Goal: Find specific page/section: Find specific page/section

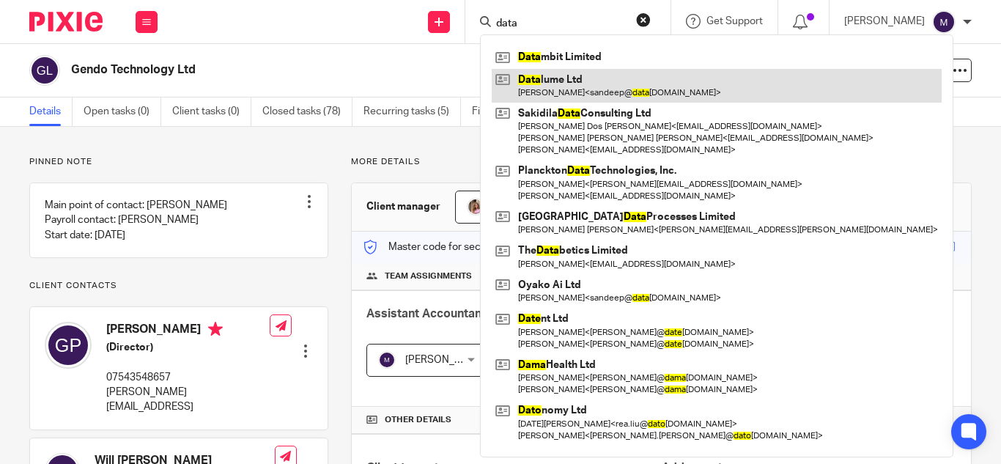
type input "data"
click at [568, 94] on link at bounding box center [717, 86] width 450 height 34
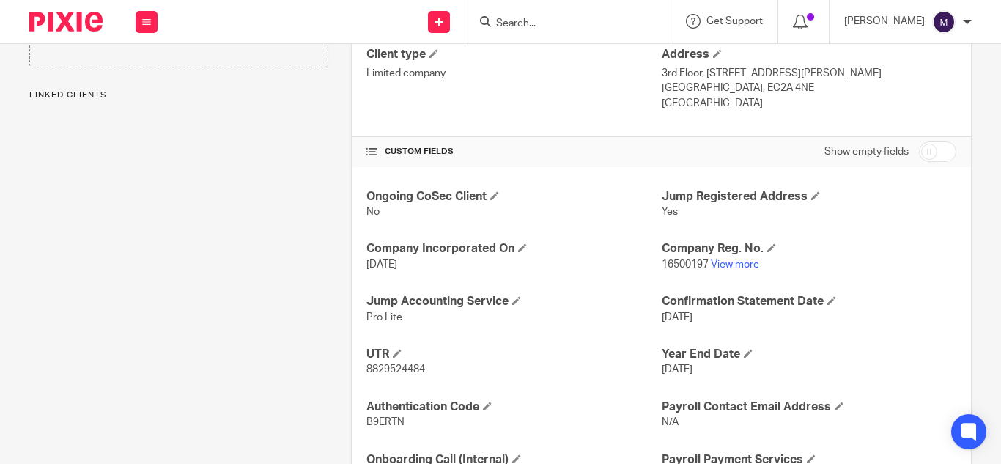
scroll to position [414, 0]
click at [729, 263] on link "View more" at bounding box center [735, 264] width 48 height 10
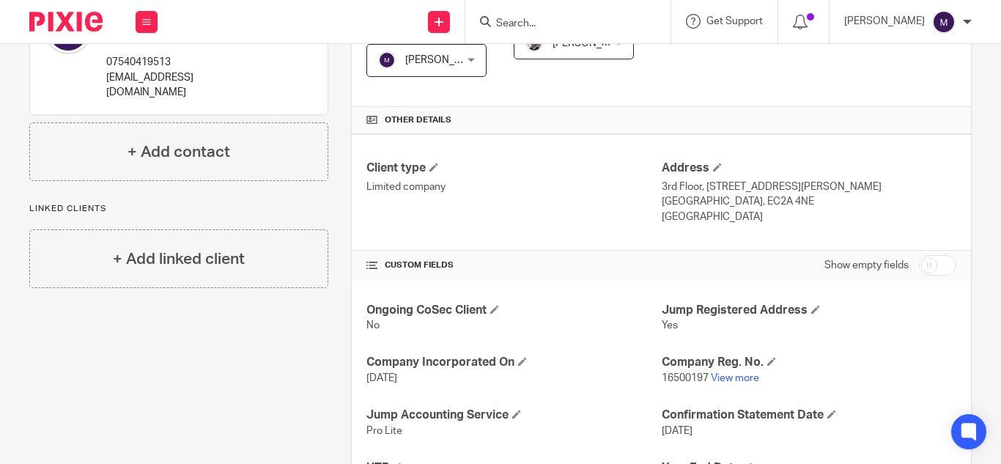
scroll to position [0, 0]
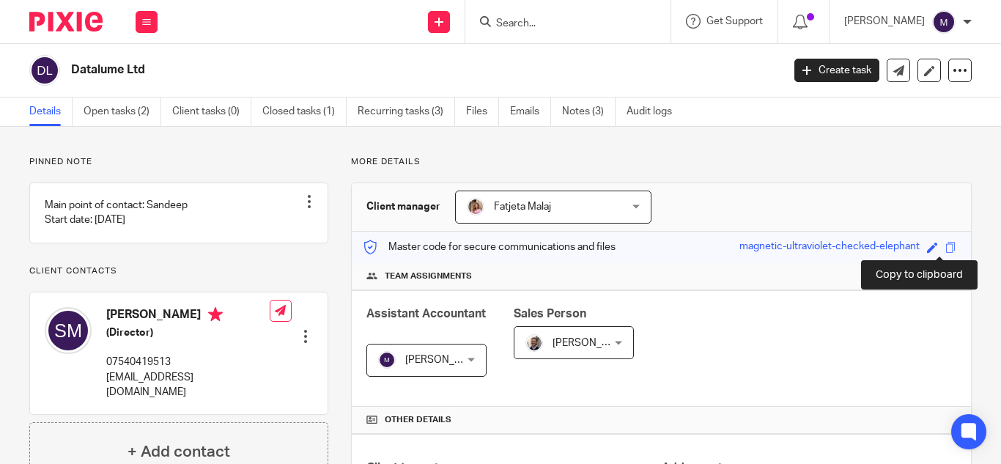
click at [946, 248] on span at bounding box center [951, 247] width 11 height 11
